Goal: Task Accomplishment & Management: Manage account settings

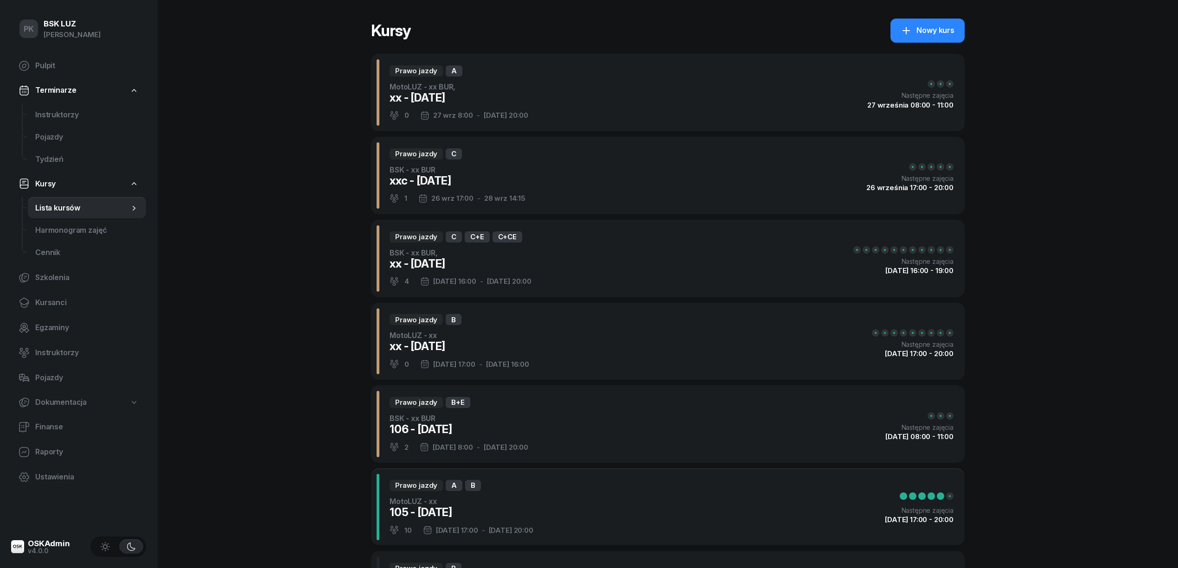
select select
click at [69, 111] on span "Instruktorzy" at bounding box center [86, 115] width 103 height 12
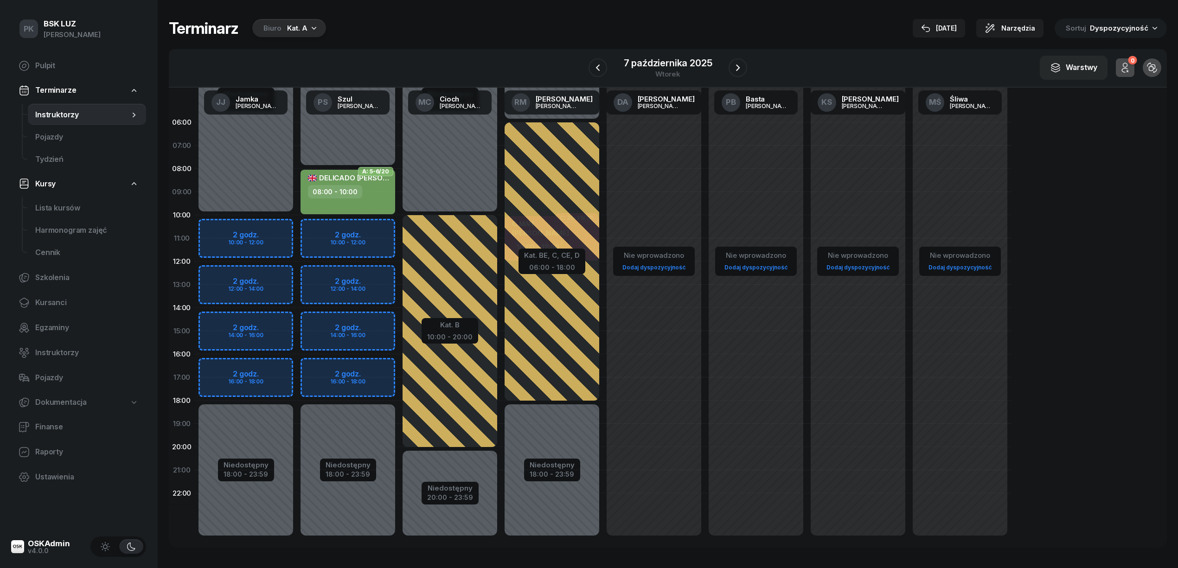
click at [305, 26] on div "Kat. A" at bounding box center [297, 28] width 20 height 11
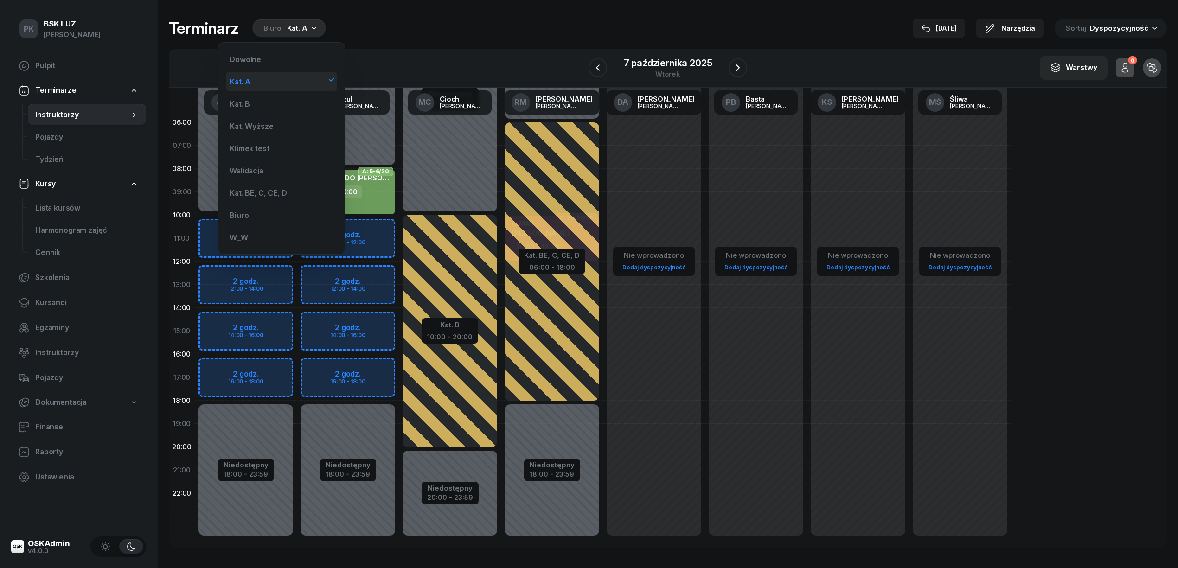
click at [257, 81] on div "Kat. A" at bounding box center [281, 81] width 111 height 19
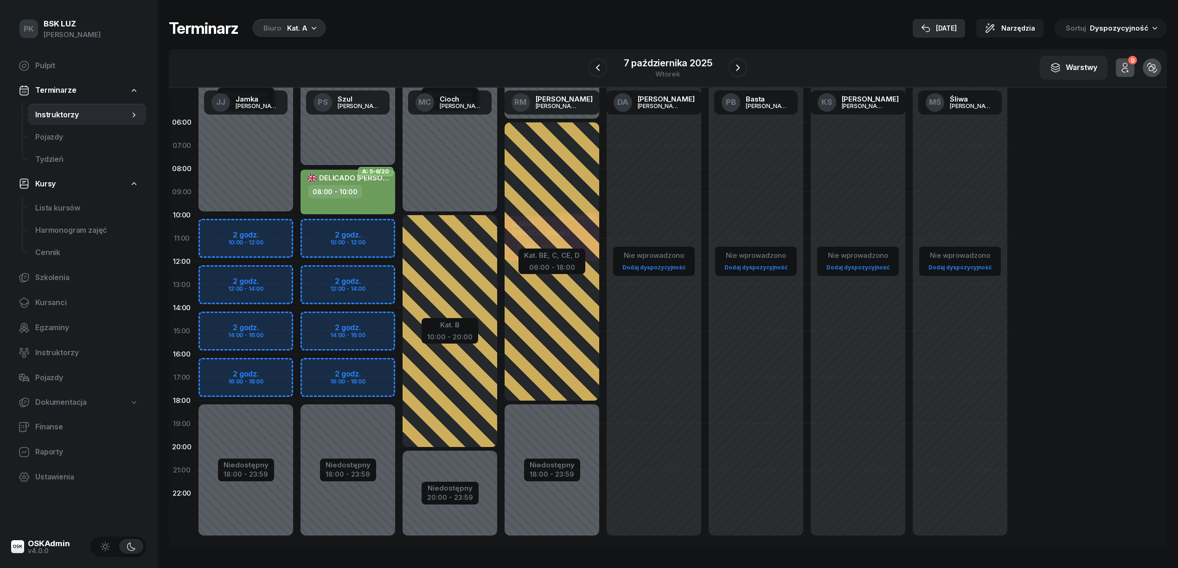
click at [949, 28] on div "[DATE]" at bounding box center [939, 28] width 36 height 11
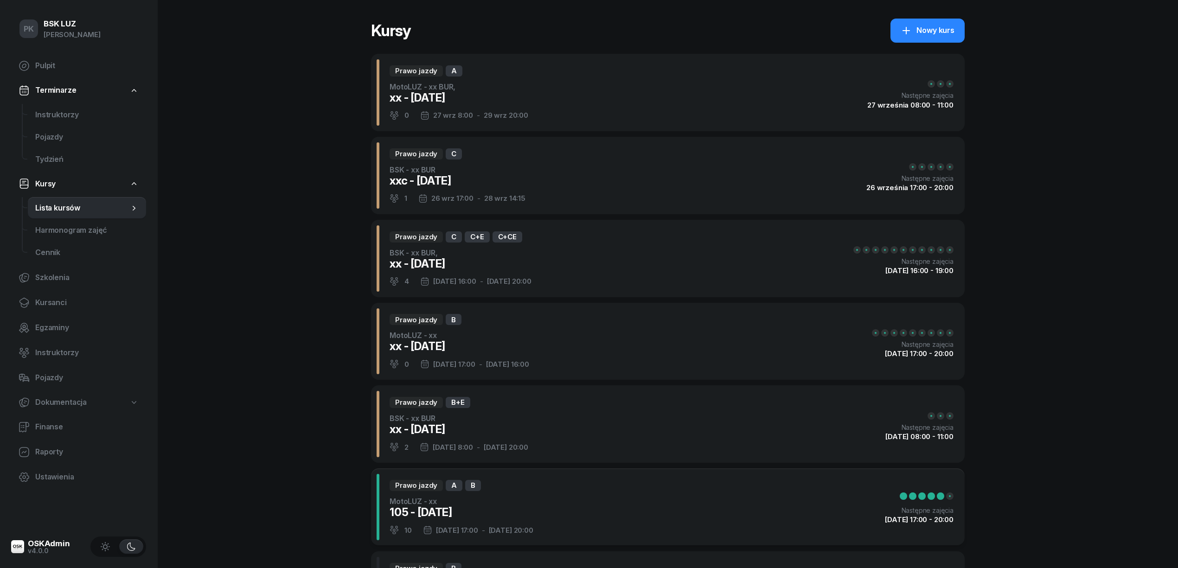
select select
click at [62, 301] on span "Kursanci" at bounding box center [86, 303] width 103 height 12
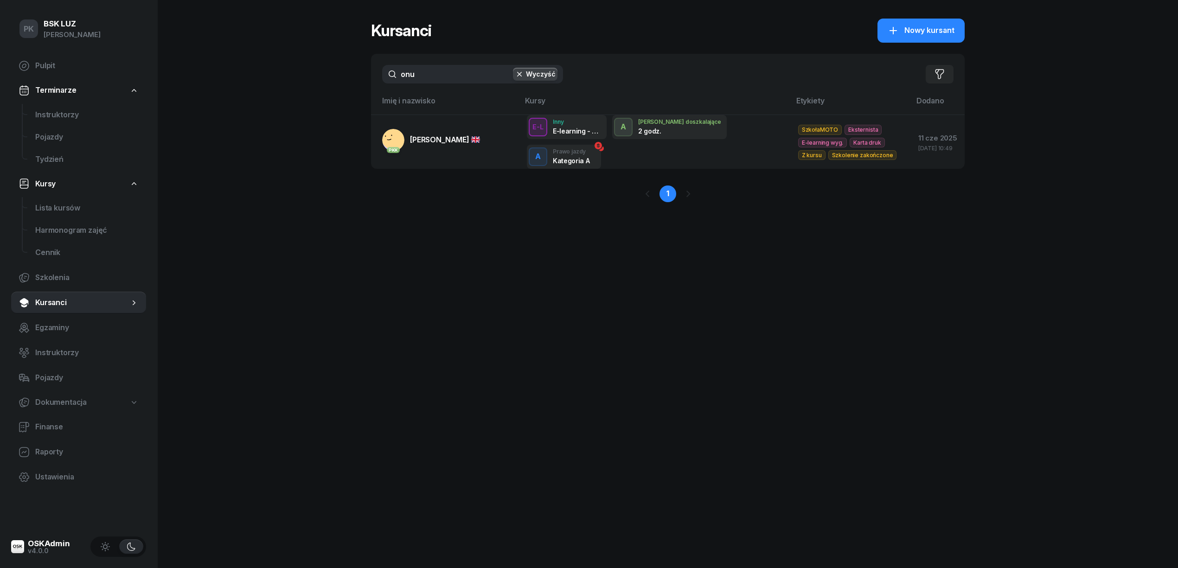
drag, startPoint x: 424, startPoint y: 76, endPoint x: 354, endPoint y: 74, distance: 69.6
click at [354, 74] on div "PK BSK LUZ Piotr Klimek Pulpit Terminarze Instruktorzy Pojazdy Tydzień Kursy Li…" at bounding box center [589, 284] width 1178 height 568
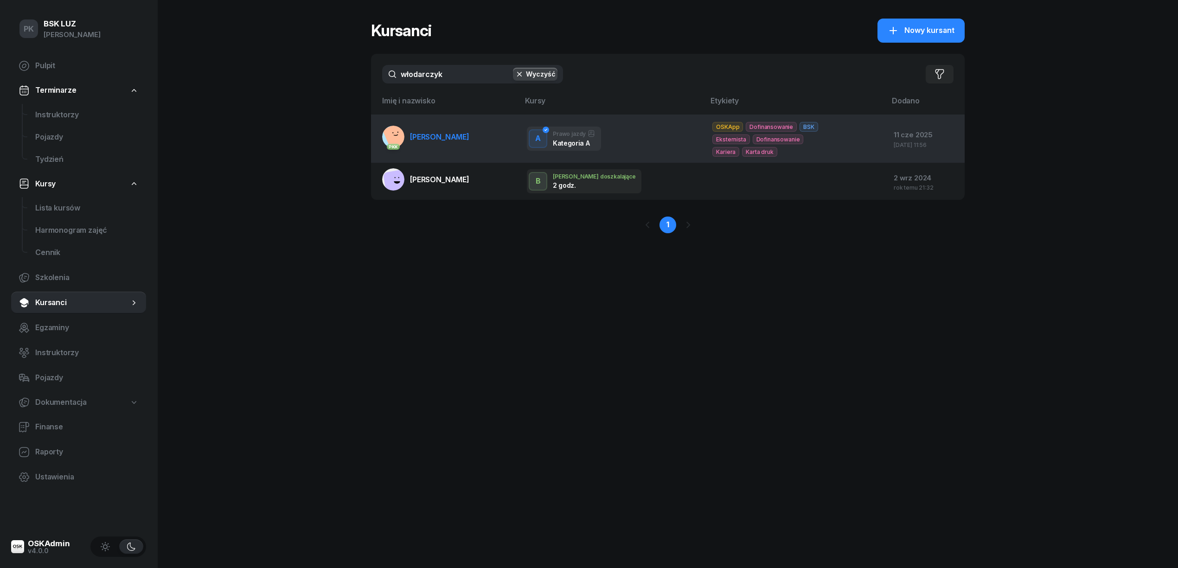
type input "włodarczyk"
click at [438, 145] on link "PKK WŁODARCZYK DAWID" at bounding box center [425, 137] width 87 height 22
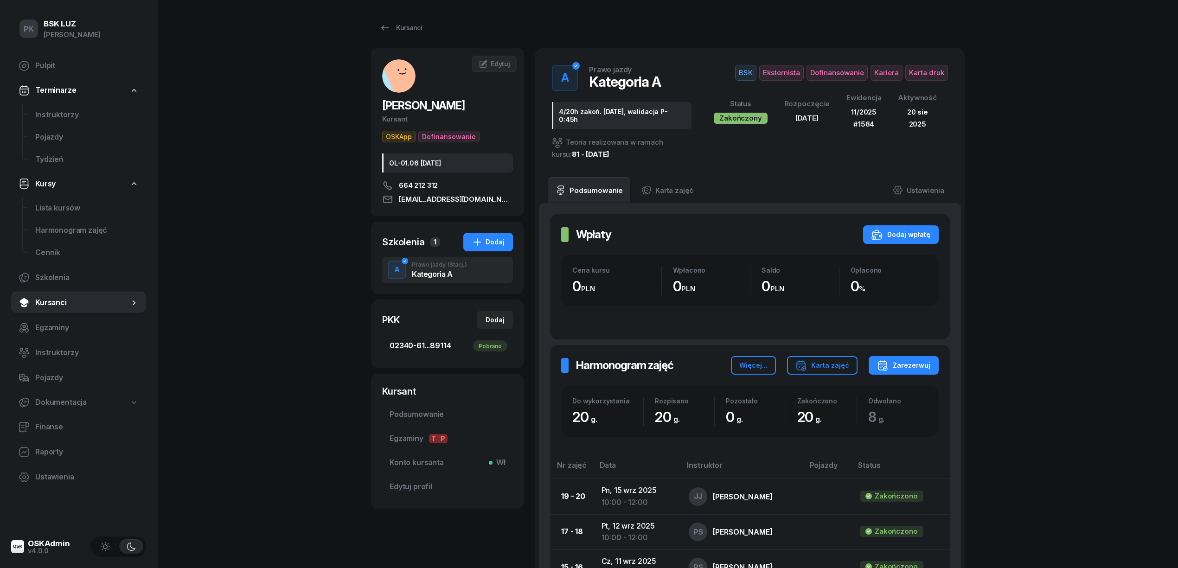
click at [445, 343] on span "02340-61...89114 Pobrano" at bounding box center [448, 346] width 116 height 12
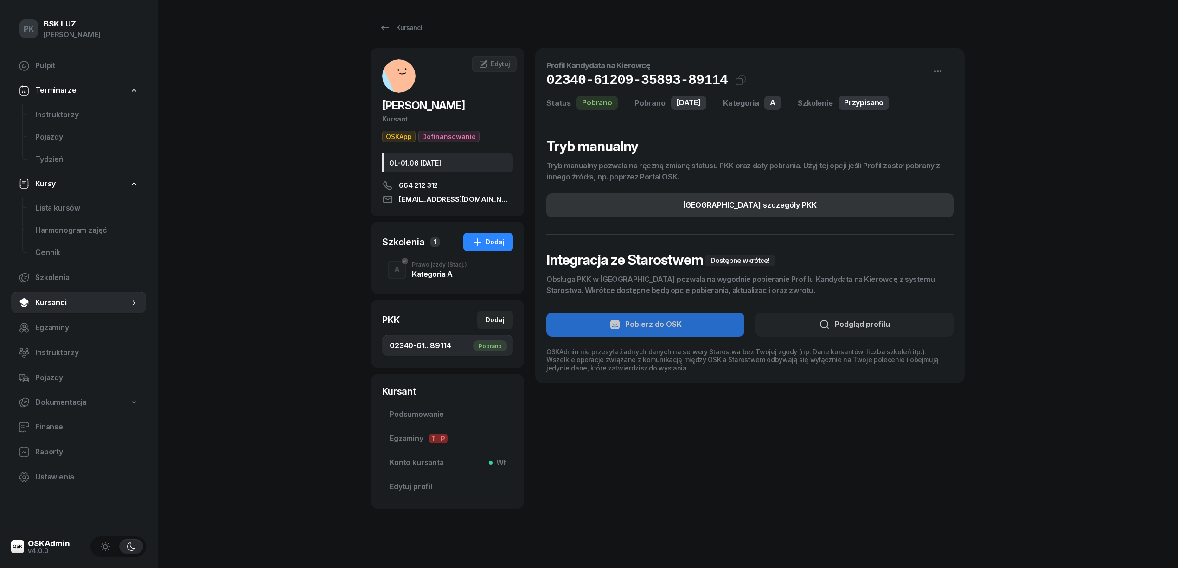
click at [776, 212] on button "Edytuj szczegóły PKK" at bounding box center [749, 205] width 407 height 24
select select "A"
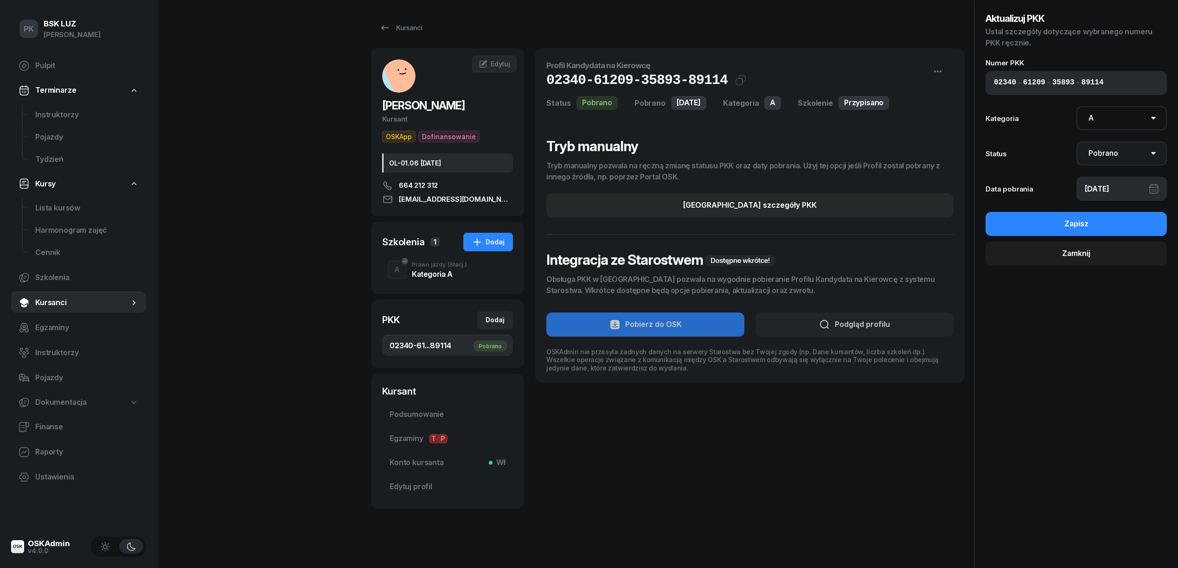
click at [1121, 151] on select "Nie pobrano Pobrano Zwrócono Zaktualizowano" at bounding box center [1121, 153] width 91 height 24
select select "UpdateAndReturn"
click at [1076, 141] on select "Nie pobrano Pobrano Zwrócono Zaktualizowano" at bounding box center [1121, 153] width 91 height 24
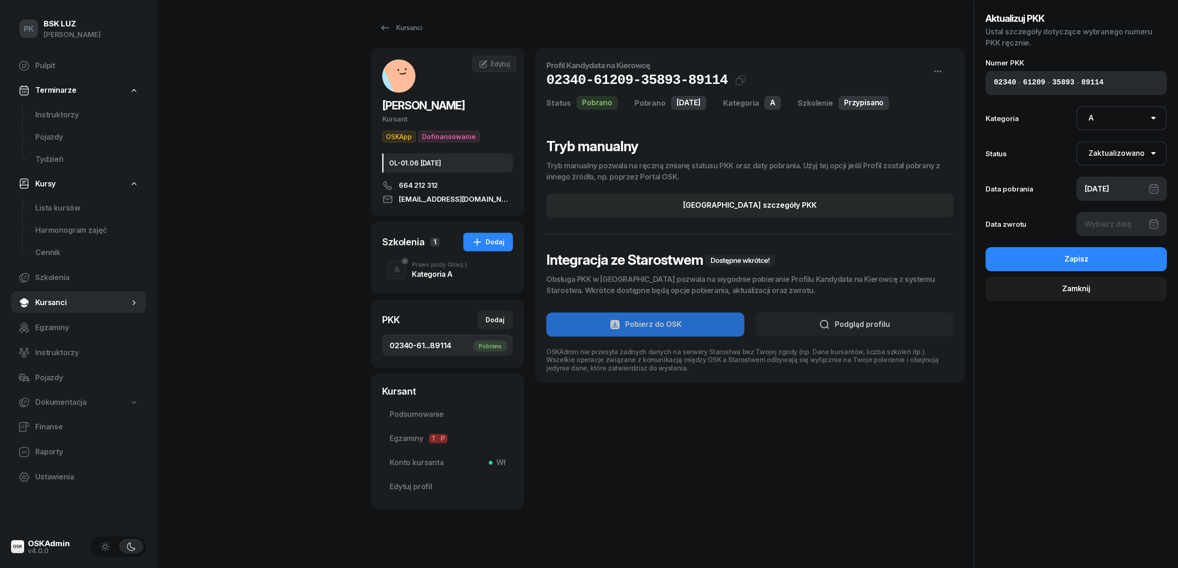
click at [1109, 223] on div at bounding box center [1121, 224] width 91 height 24
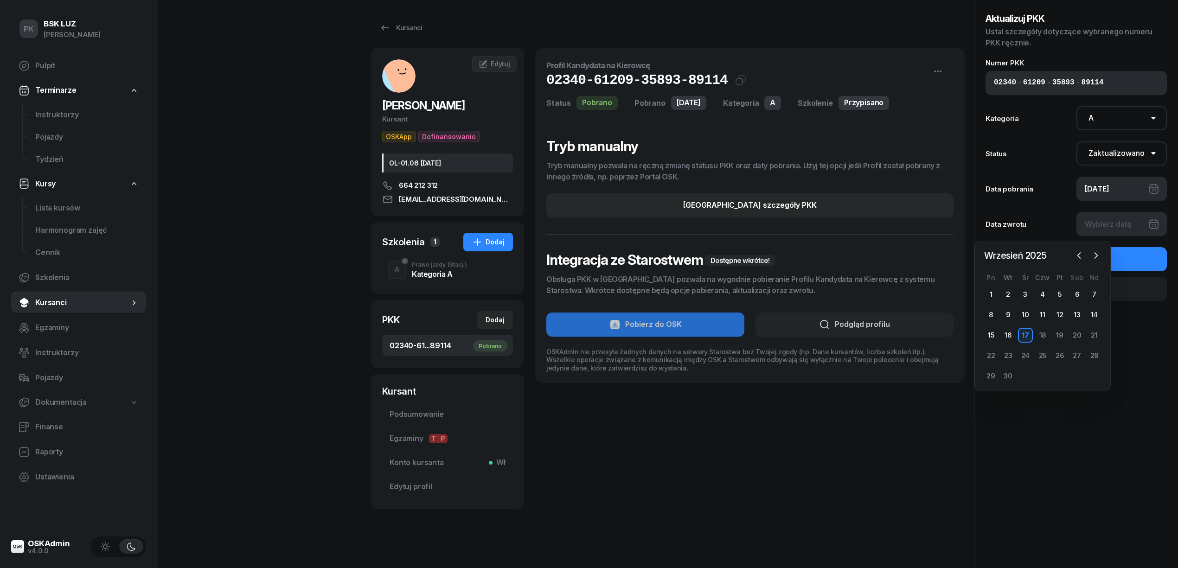
click at [1028, 333] on div "17" at bounding box center [1025, 335] width 15 height 15
type input "17/09/2025"
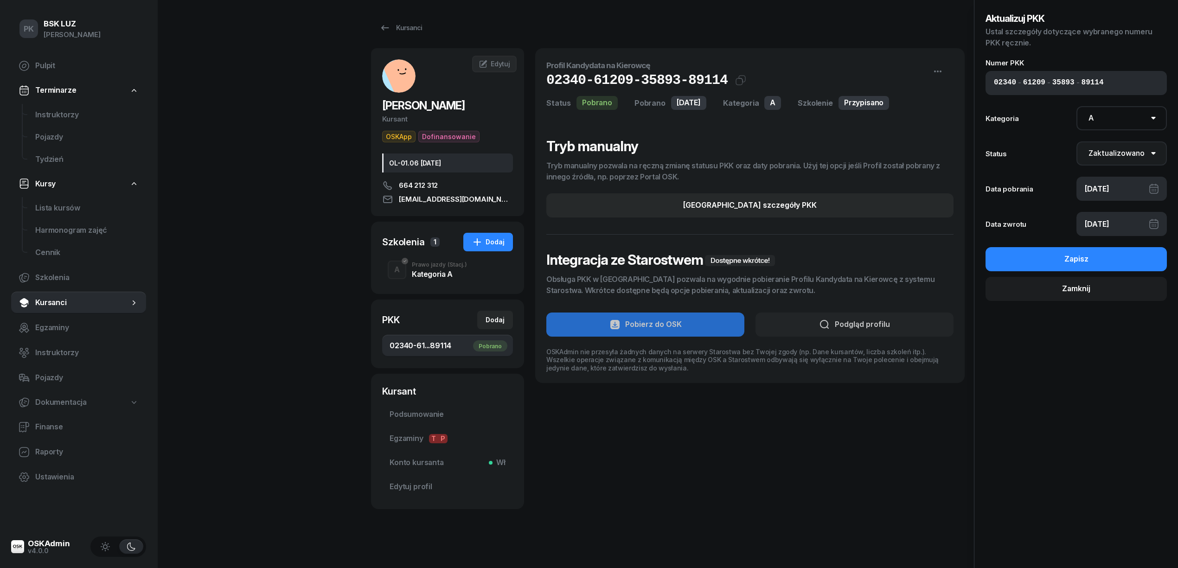
click at [1117, 160] on select "Nie pobrano Pobrano Zwrócono Zaktualizowano" at bounding box center [1121, 153] width 91 height 24
click at [1113, 153] on select "Nie pobrano Pobrano Zwrócono Zaktualizowano" at bounding box center [1121, 153] width 91 height 24
click at [1094, 259] on button "Zapisz" at bounding box center [1075, 259] width 181 height 24
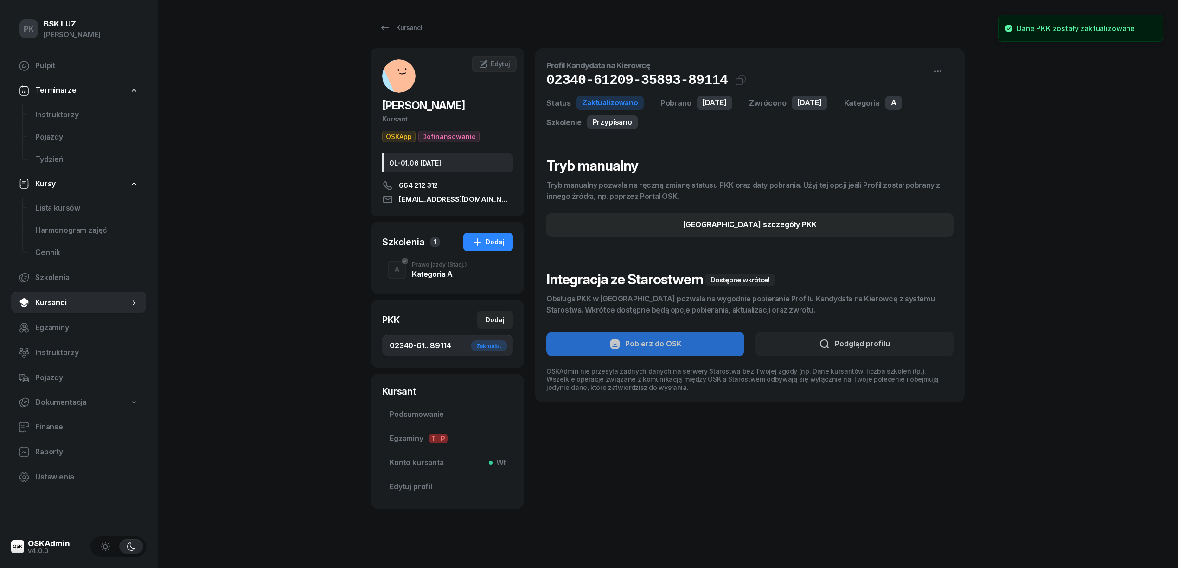
click at [431, 274] on div "Kategoria A" at bounding box center [439, 273] width 55 height 7
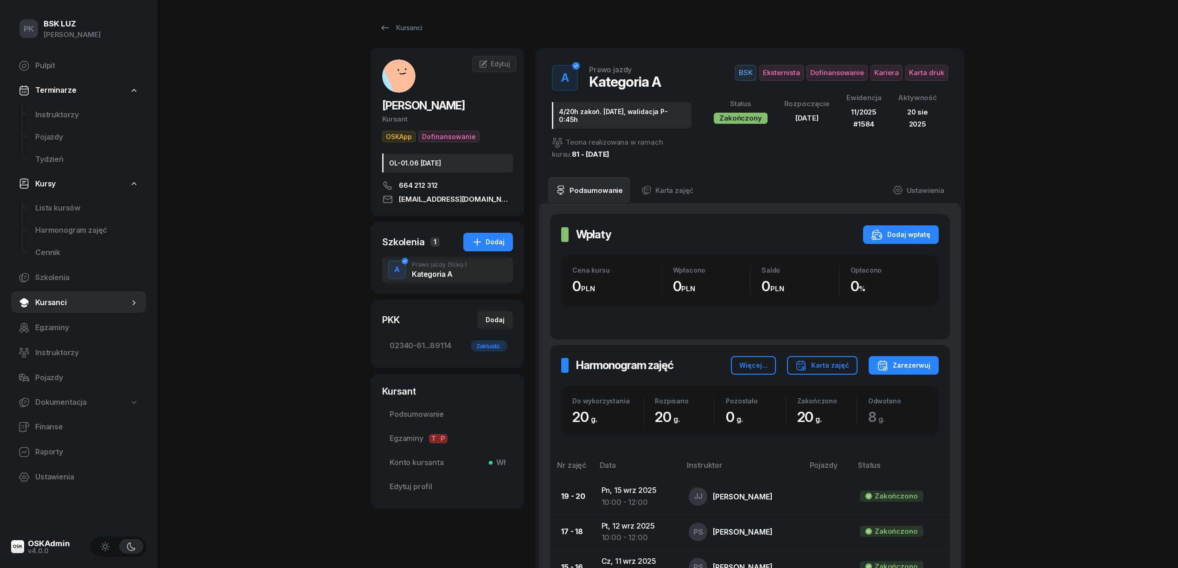
click at [327, 269] on div "PK BSK LUZ Piotr Klimek Pulpit Terminarze Instruktorzy Pojazdy Tydzień Kursy Li…" at bounding box center [589, 565] width 1178 height 1130
click at [930, 181] on link "Ustawienia" at bounding box center [918, 190] width 66 height 26
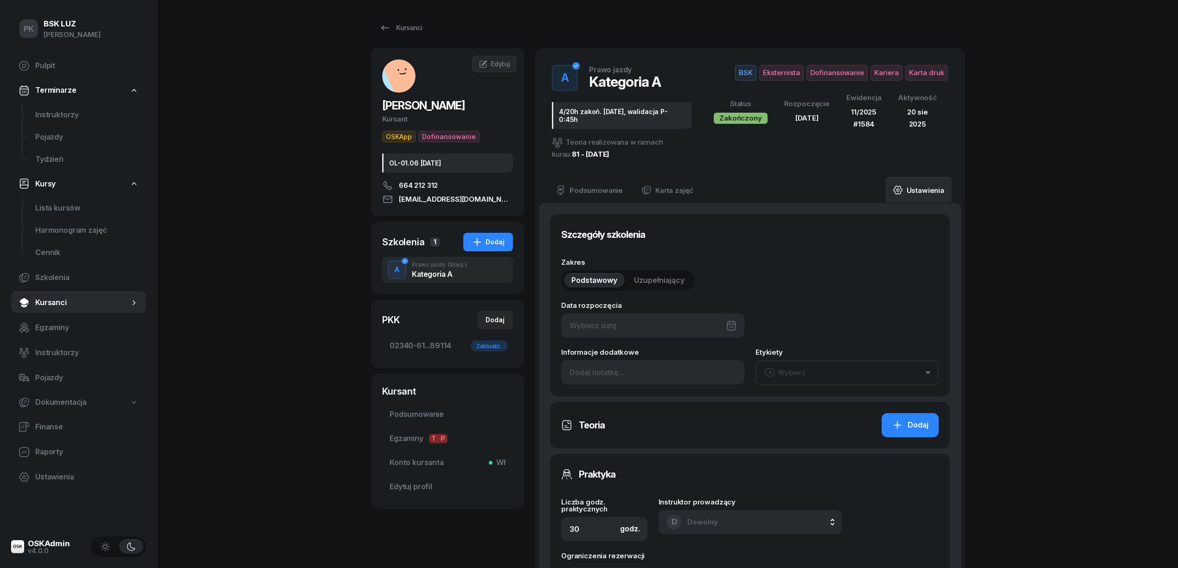
type input "22/06/2025"
type input "4/20h zakoń. 31.10.2025, walidacja P-0:45h"
type input "20"
type input "02340"
type input "61209"
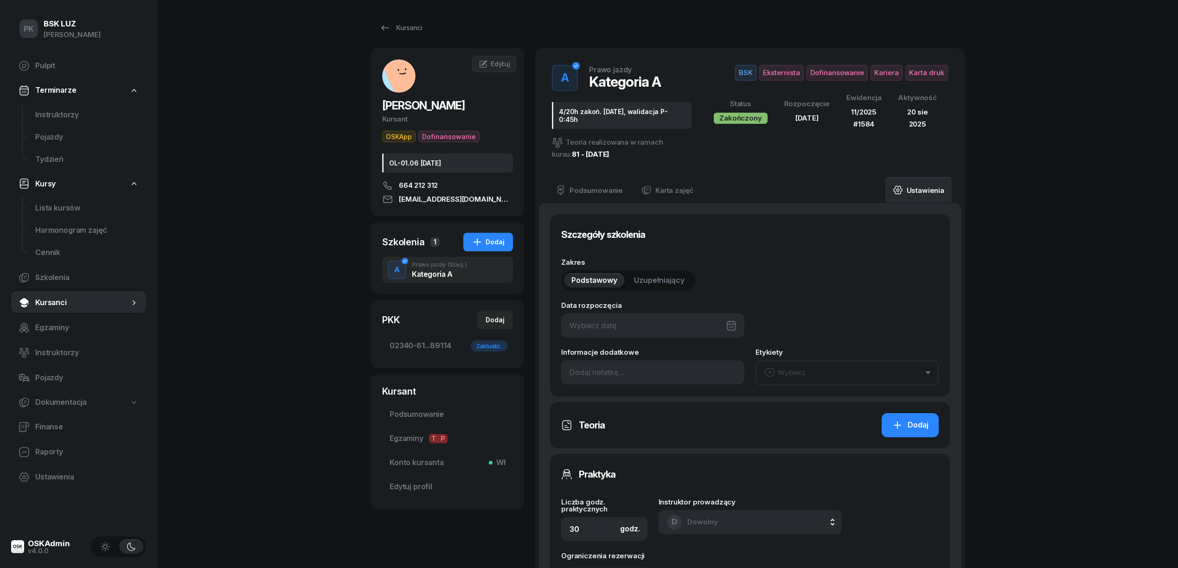
type input "35893"
type input "89114"
type input "11/2025"
type input "1584"
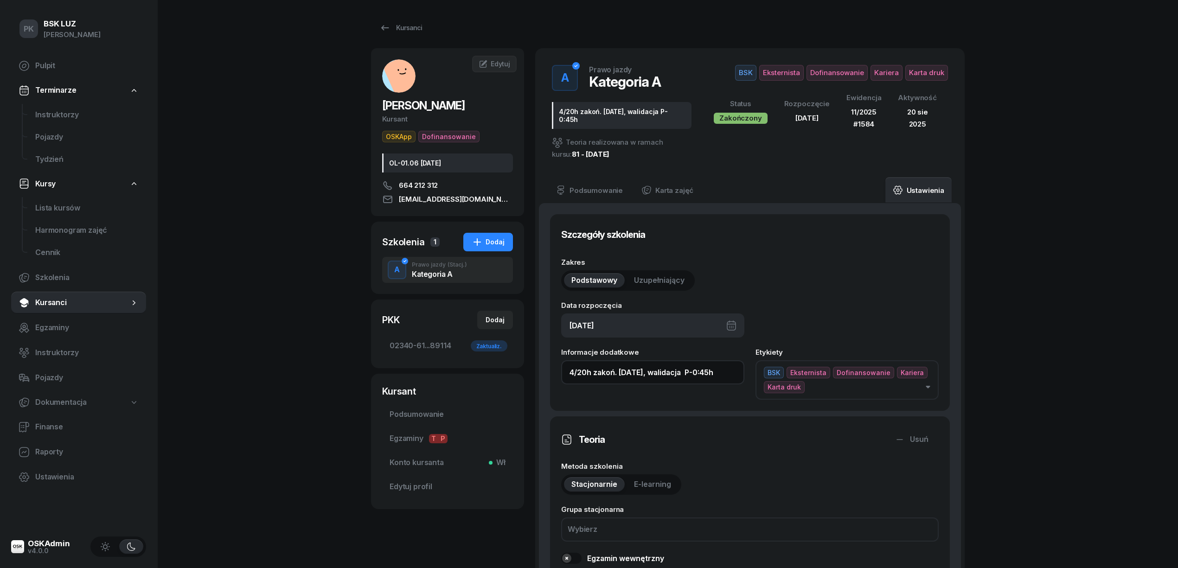
click at [733, 368] on input "4/20h zakoń. 31.10.2025, walidacja P-0:45h" at bounding box center [652, 372] width 183 height 24
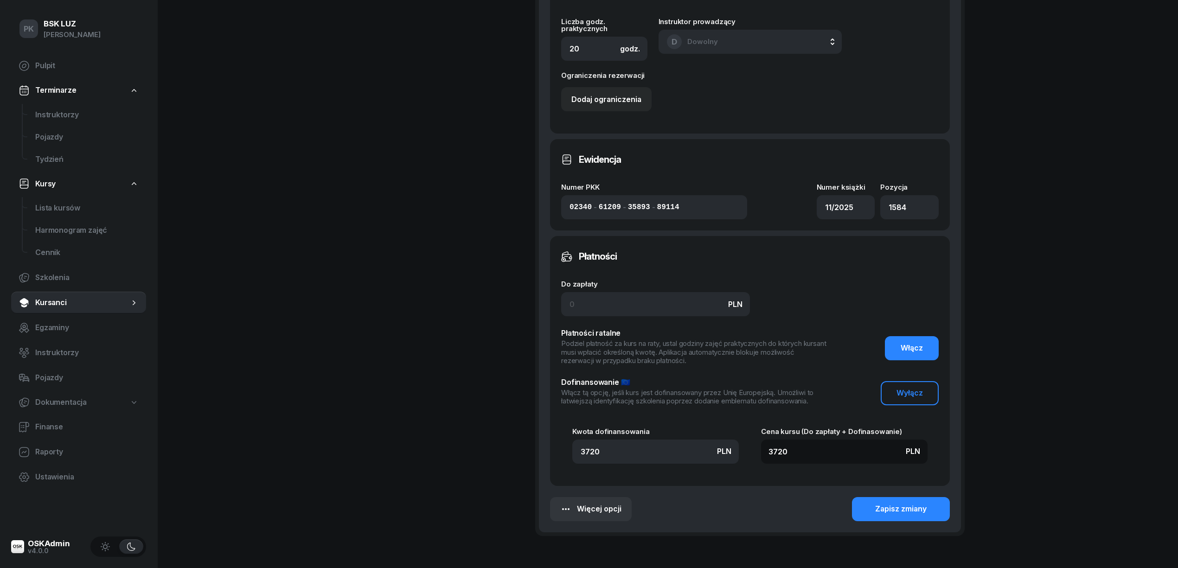
scroll to position [597, 0]
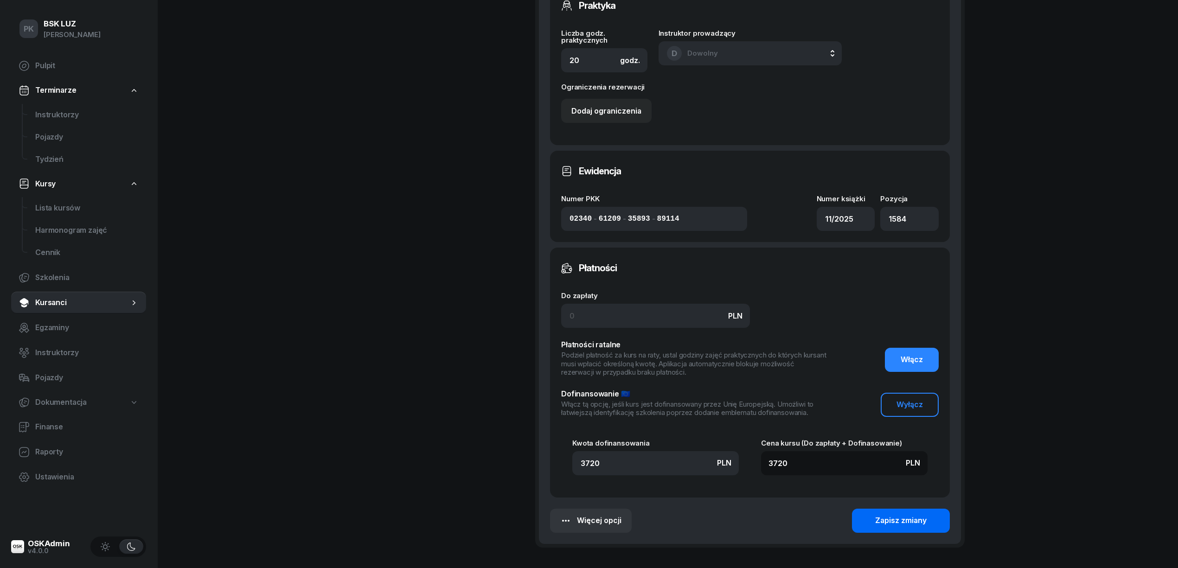
type input "4/20h zakoń. 31.10.2025, walidacja P-0:45h, zaśw. nr 367/2025"
click at [869, 511] on button "Zapisz zmiany" at bounding box center [901, 521] width 98 height 24
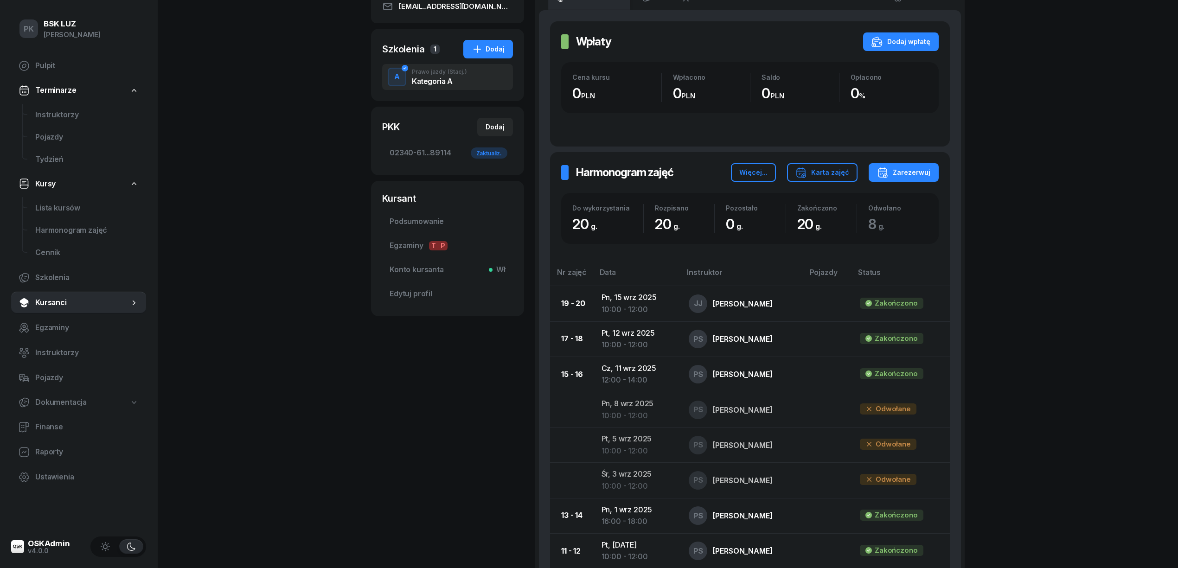
scroll to position [0, 0]
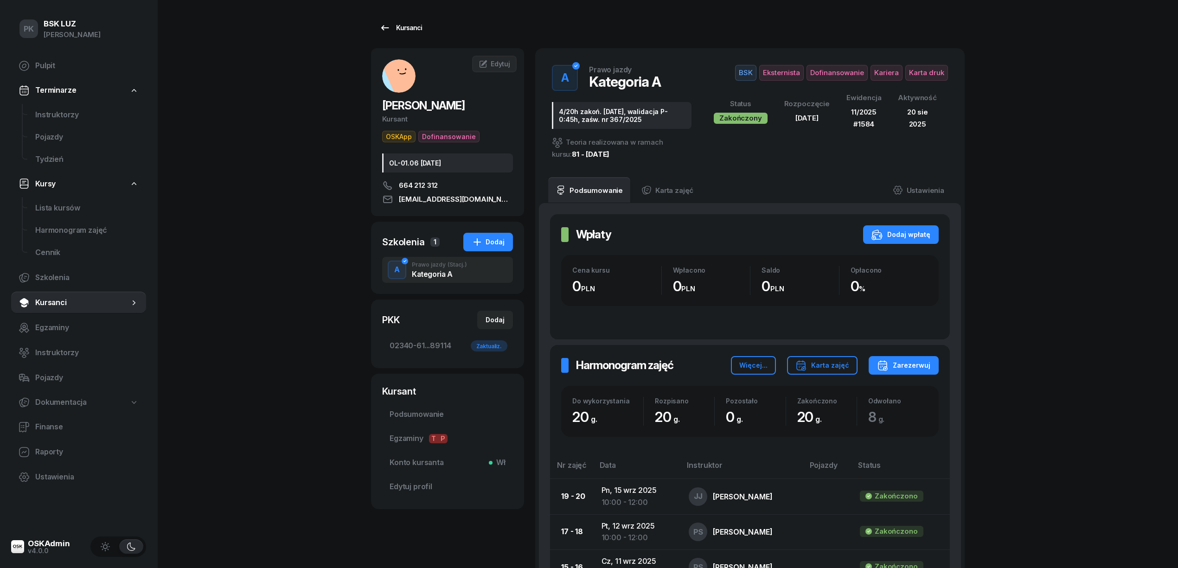
click at [406, 30] on div "Kursanci" at bounding box center [400, 27] width 43 height 11
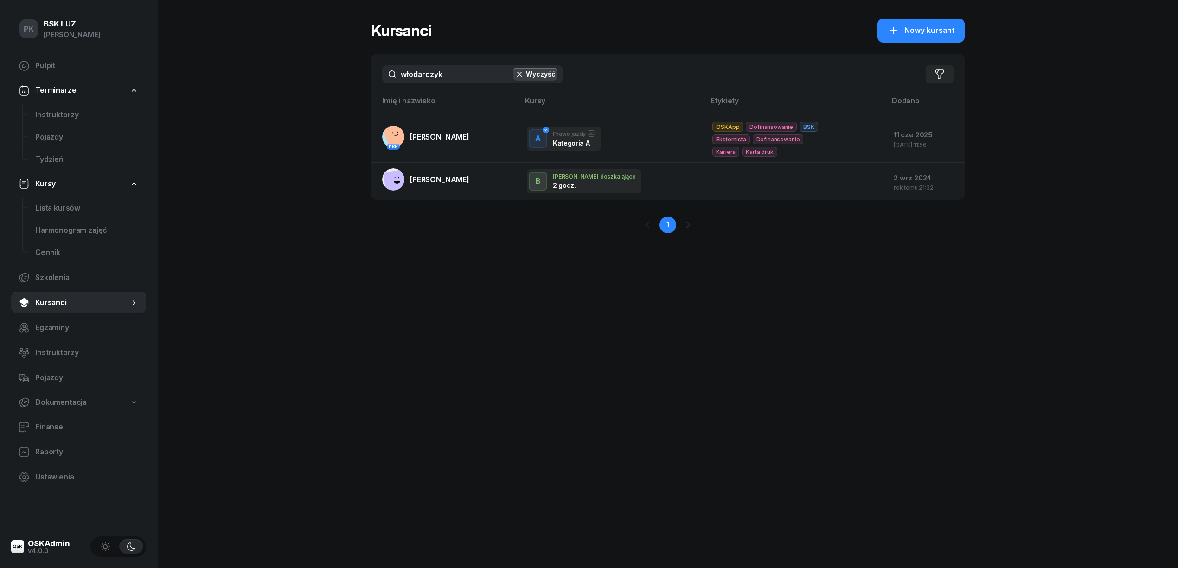
drag, startPoint x: 453, startPoint y: 75, endPoint x: 394, endPoint y: 78, distance: 59.0
click at [394, 78] on input "włodarczyk" at bounding box center [472, 74] width 181 height 19
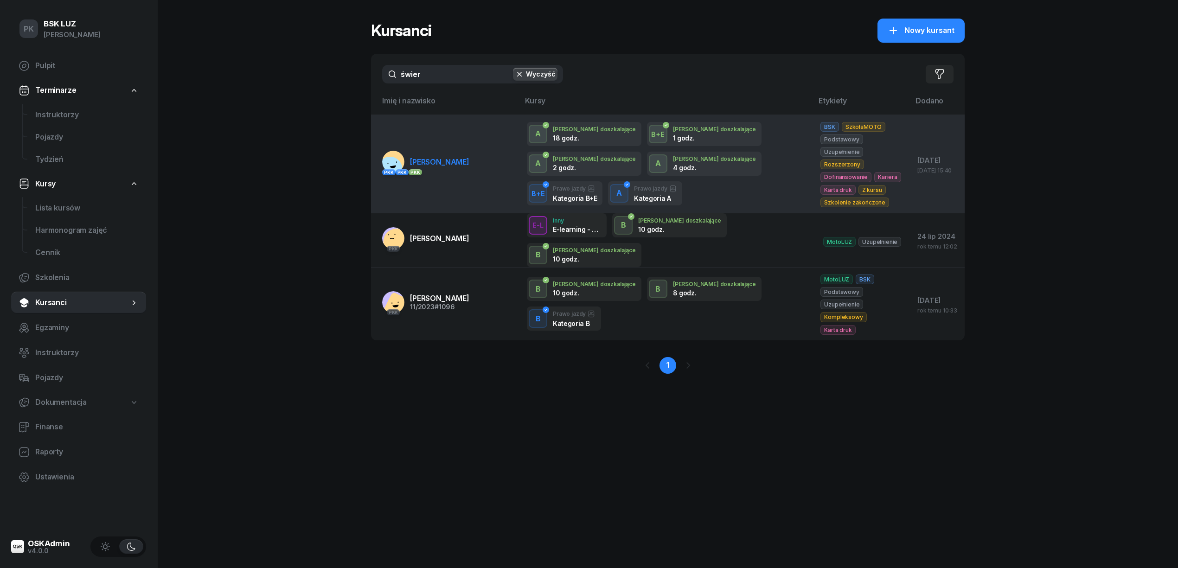
type input "świer"
click at [458, 169] on td "PKK PKK PKK ŚWIERK MARIOLA" at bounding box center [445, 164] width 148 height 98
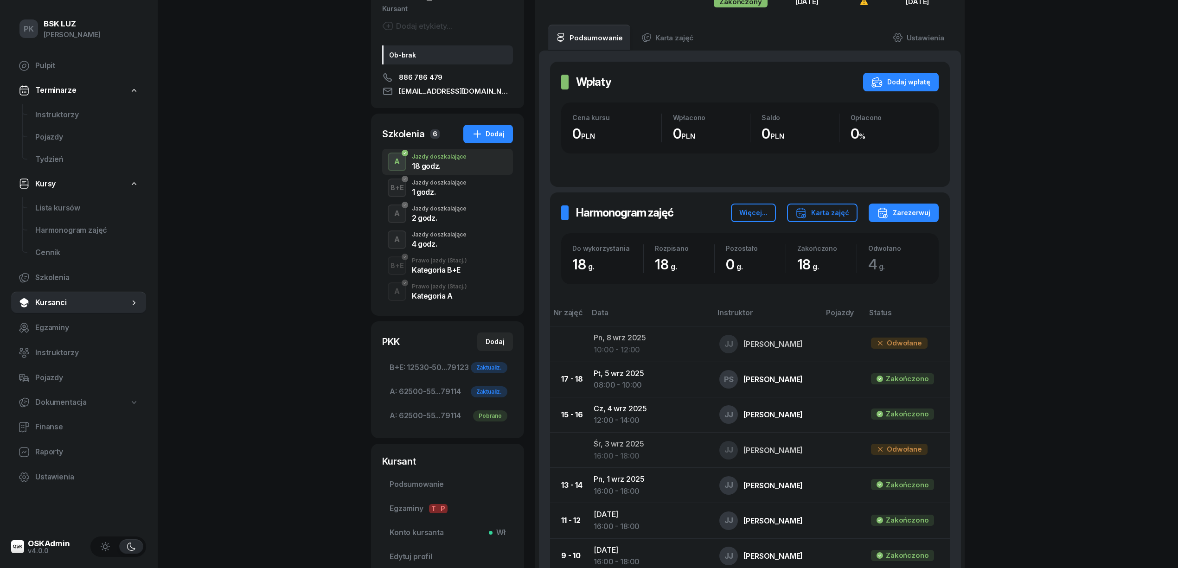
scroll to position [186, 0]
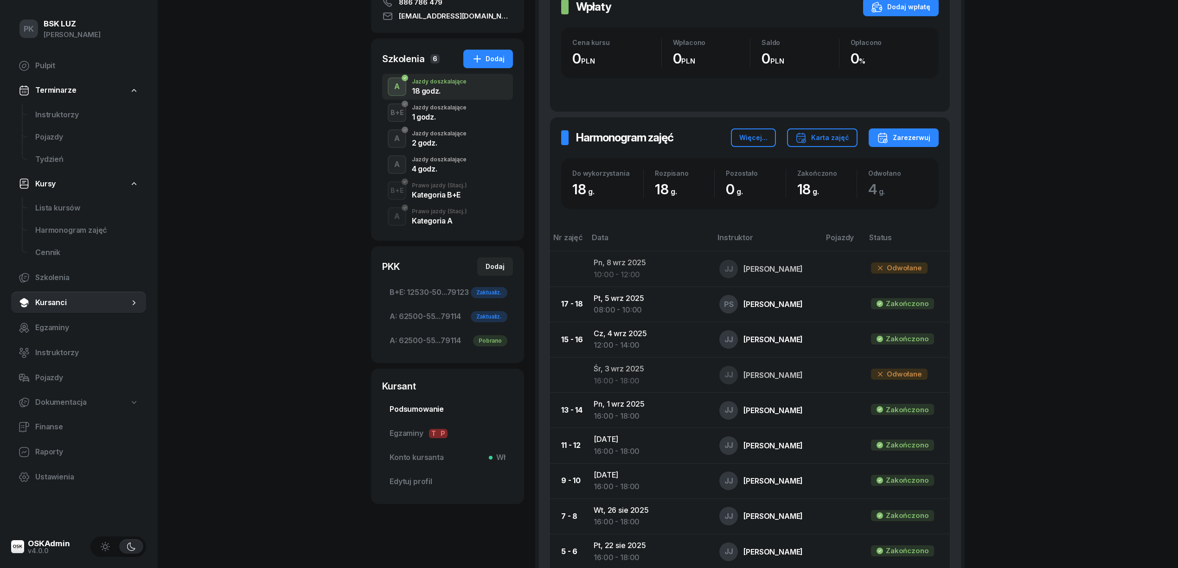
click at [433, 407] on span "Podsumowanie" at bounding box center [448, 409] width 116 height 12
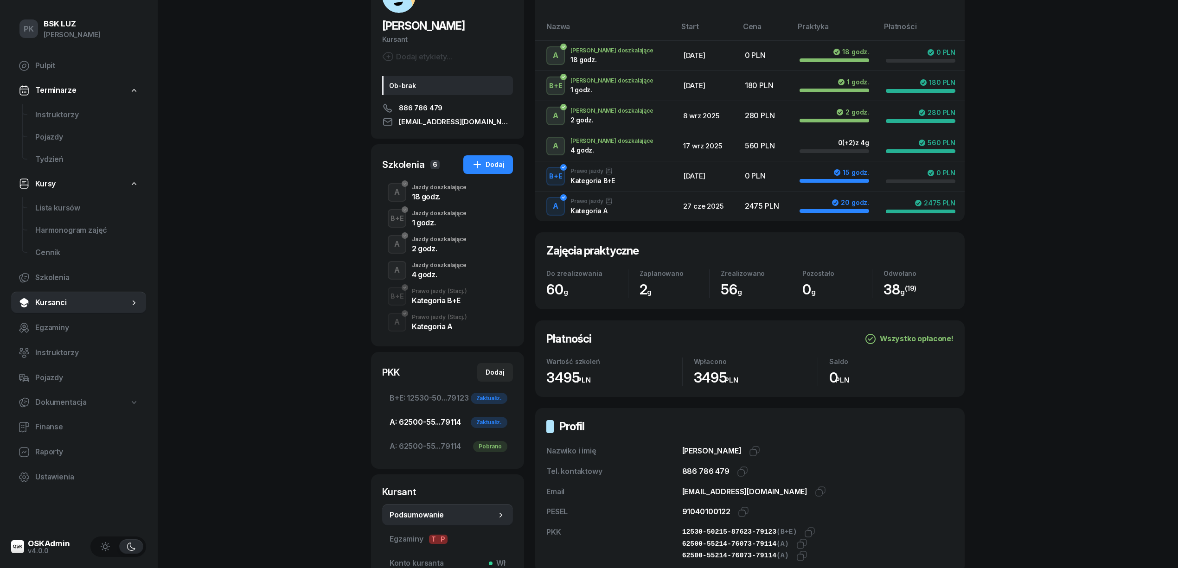
scroll to position [61, 0]
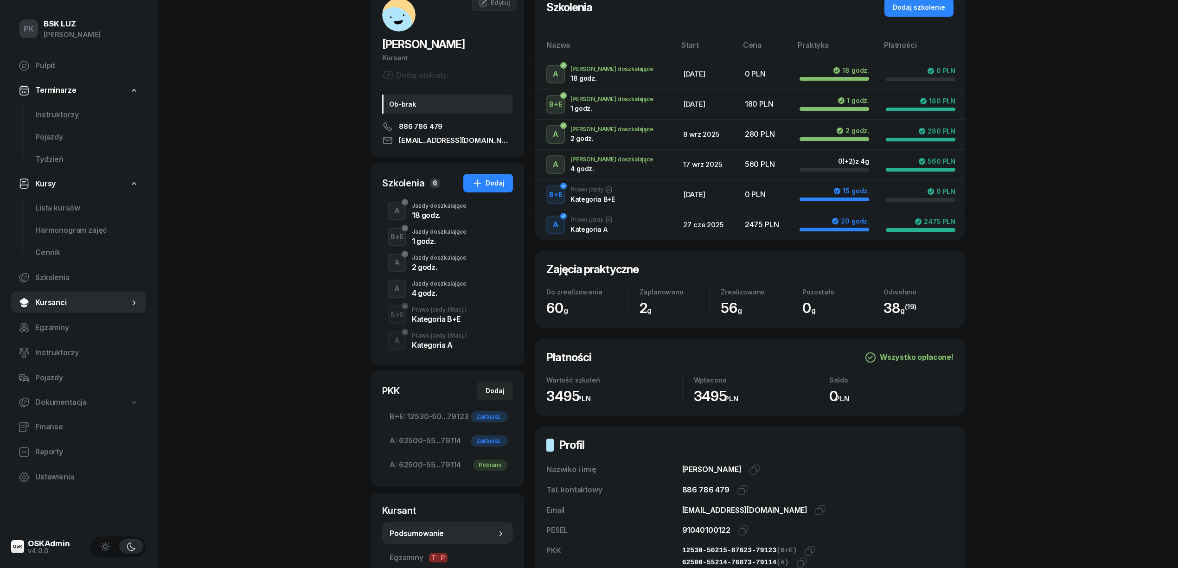
click at [441, 282] on div "Jazdy doszkalające" at bounding box center [439, 284] width 55 height 6
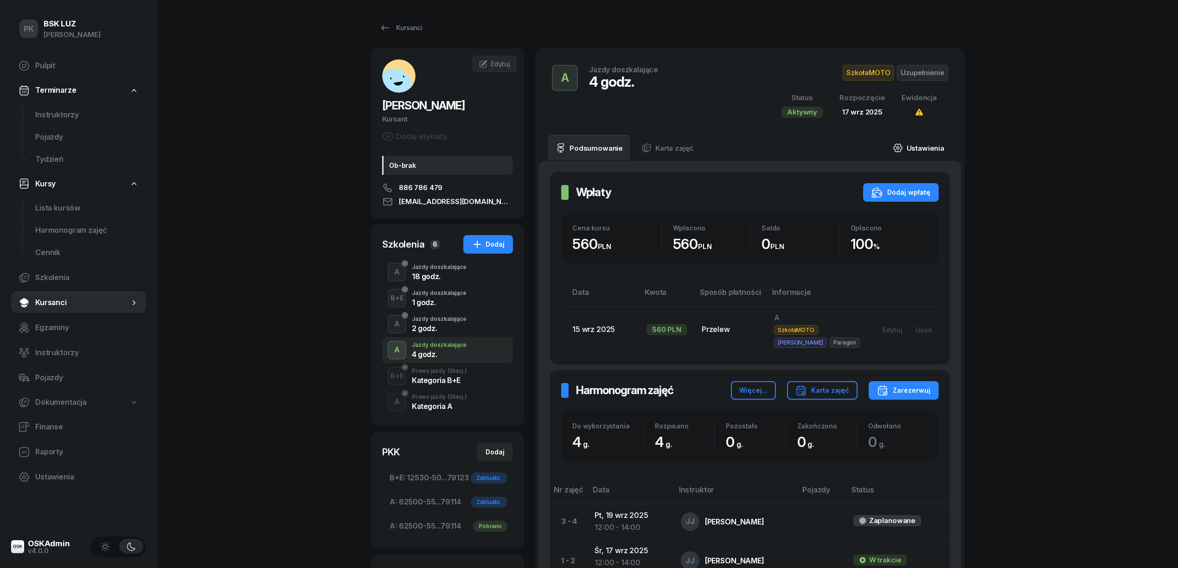
click at [929, 147] on link "Ustawienia" at bounding box center [918, 148] width 66 height 26
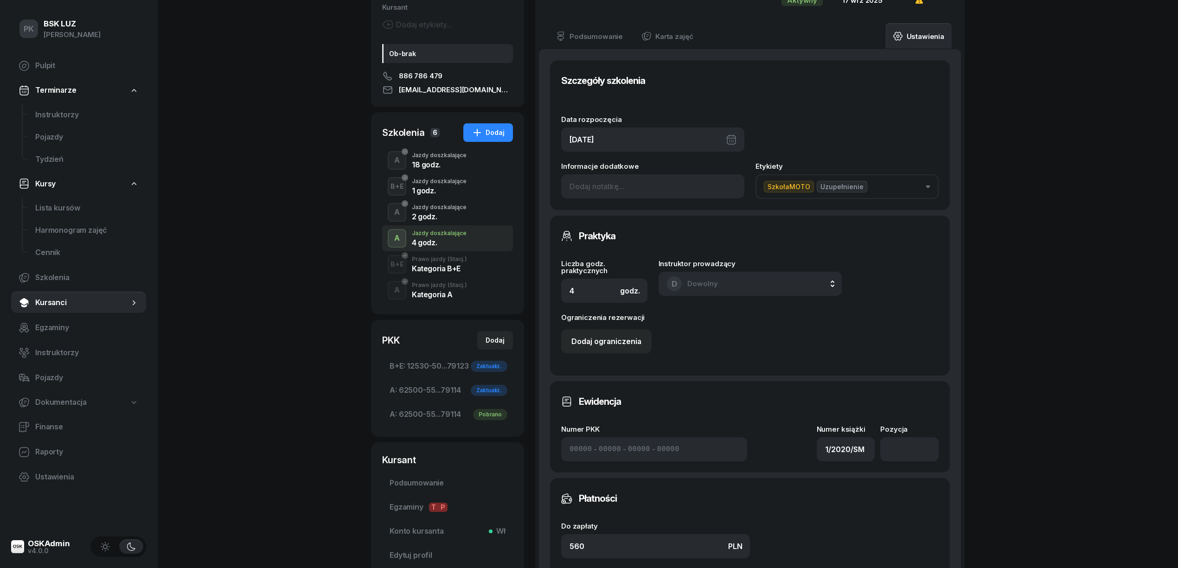
scroll to position [186, 0]
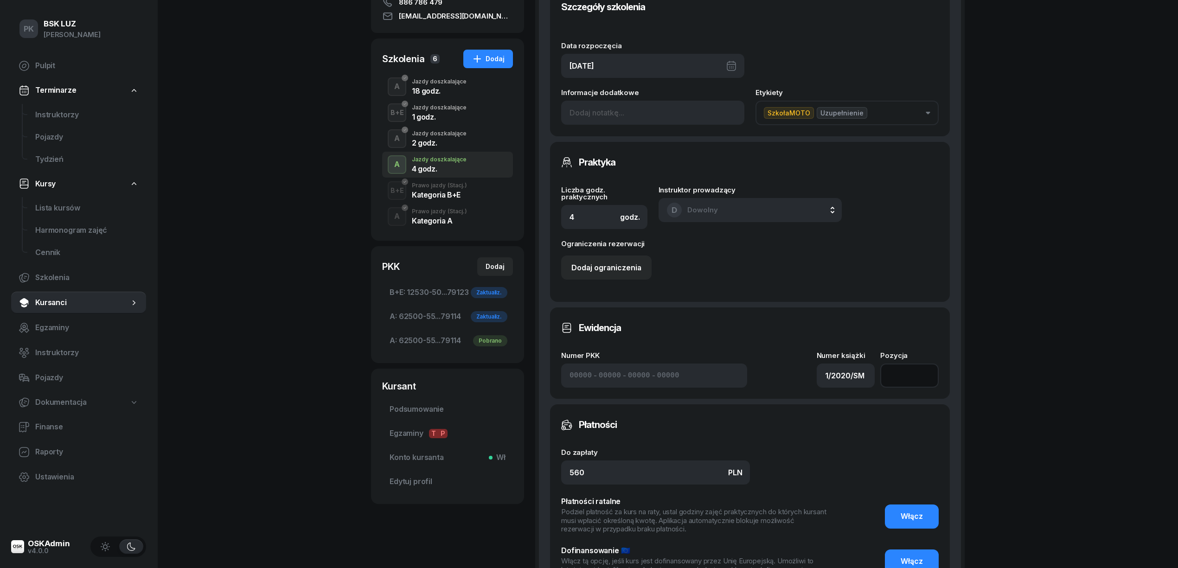
click at [899, 376] on input "number" at bounding box center [909, 376] width 58 height 24
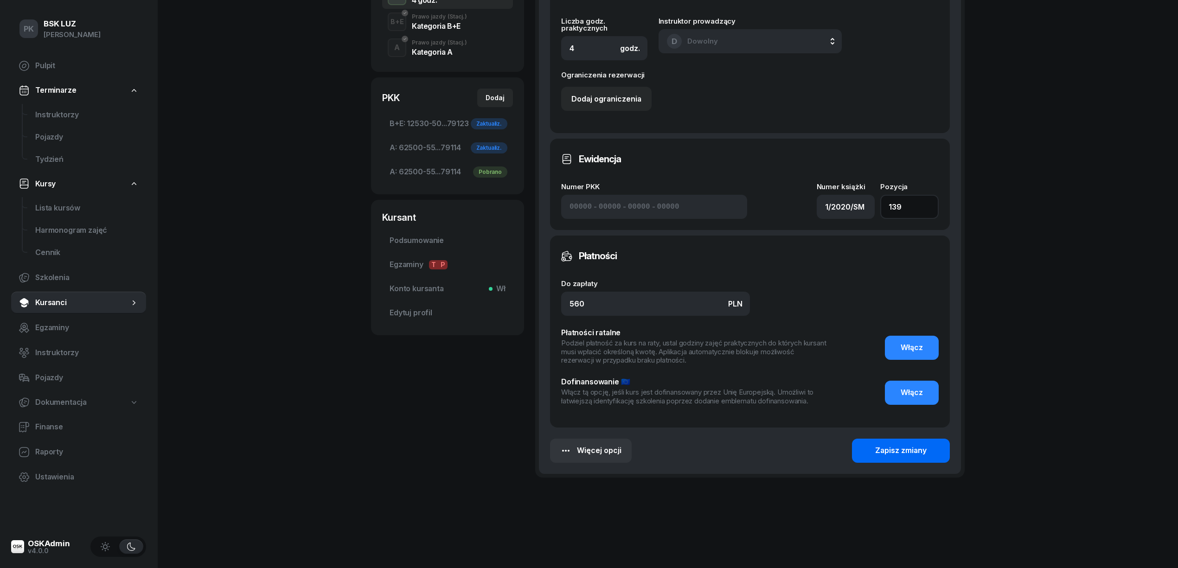
type input "139"
click at [878, 449] on div "Zapisz zmiany" at bounding box center [900, 451] width 51 height 12
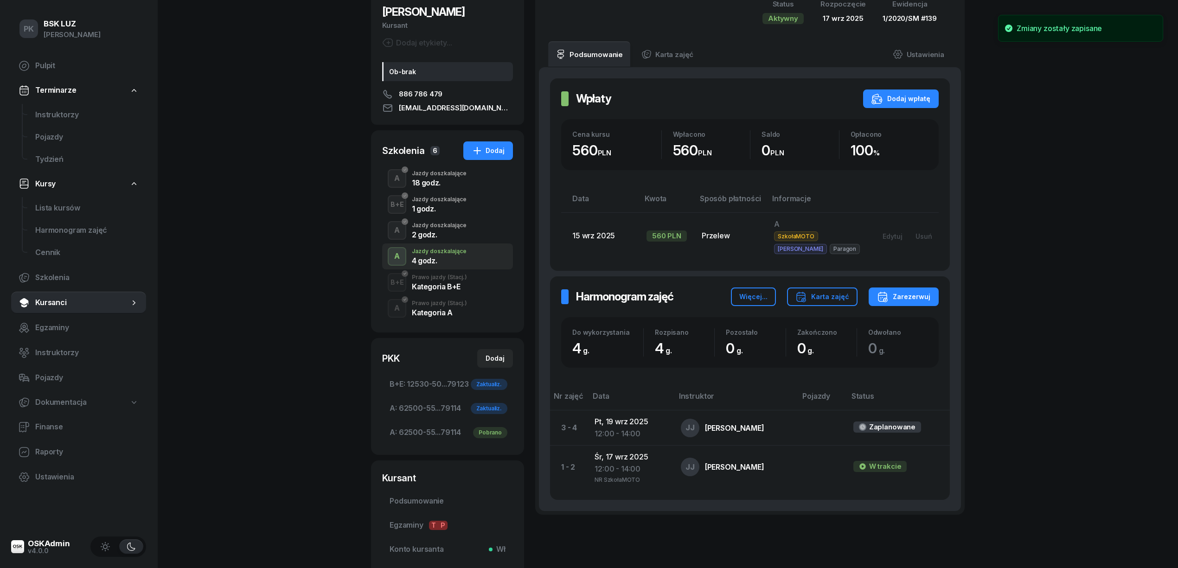
scroll to position [0, 0]
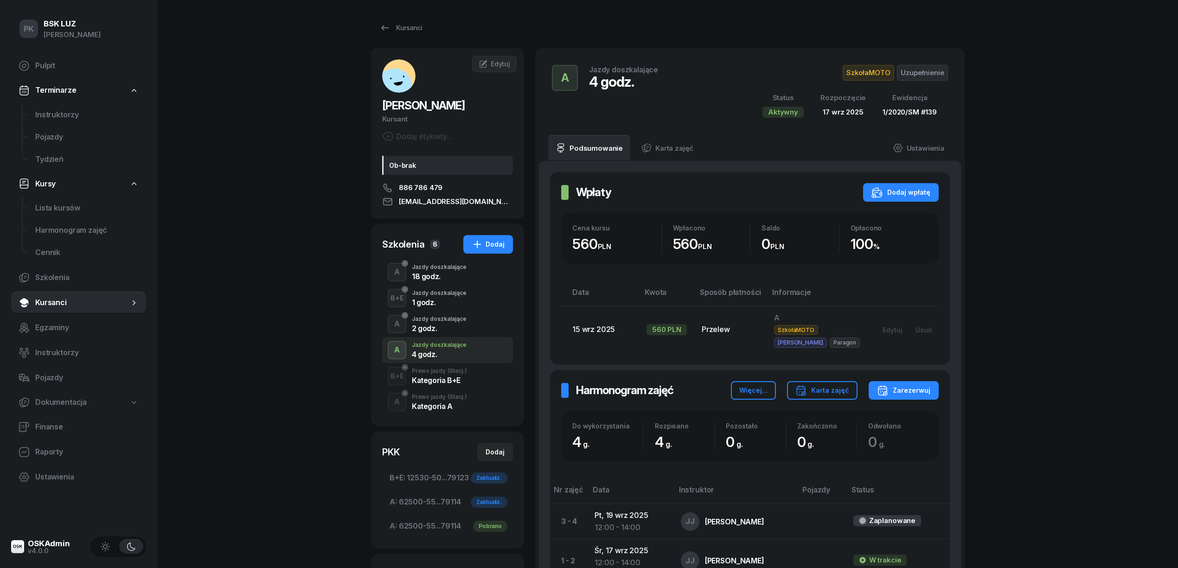
click at [442, 399] on div "Prawo jazdy (Stacj.)" at bounding box center [439, 397] width 55 height 6
